Goal: Obtain resource: Download file/media

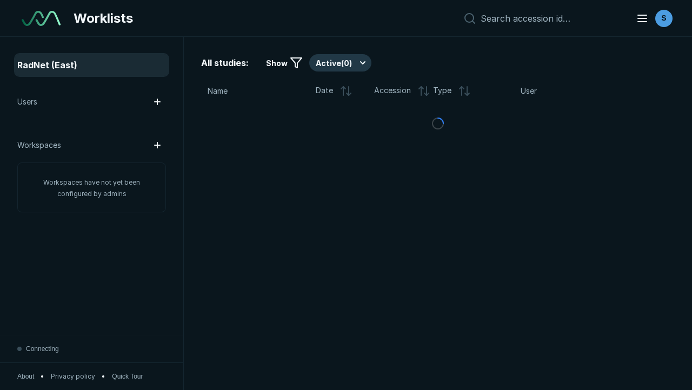
scroll to position [2954, 4506]
